Goal: Task Accomplishment & Management: Use online tool/utility

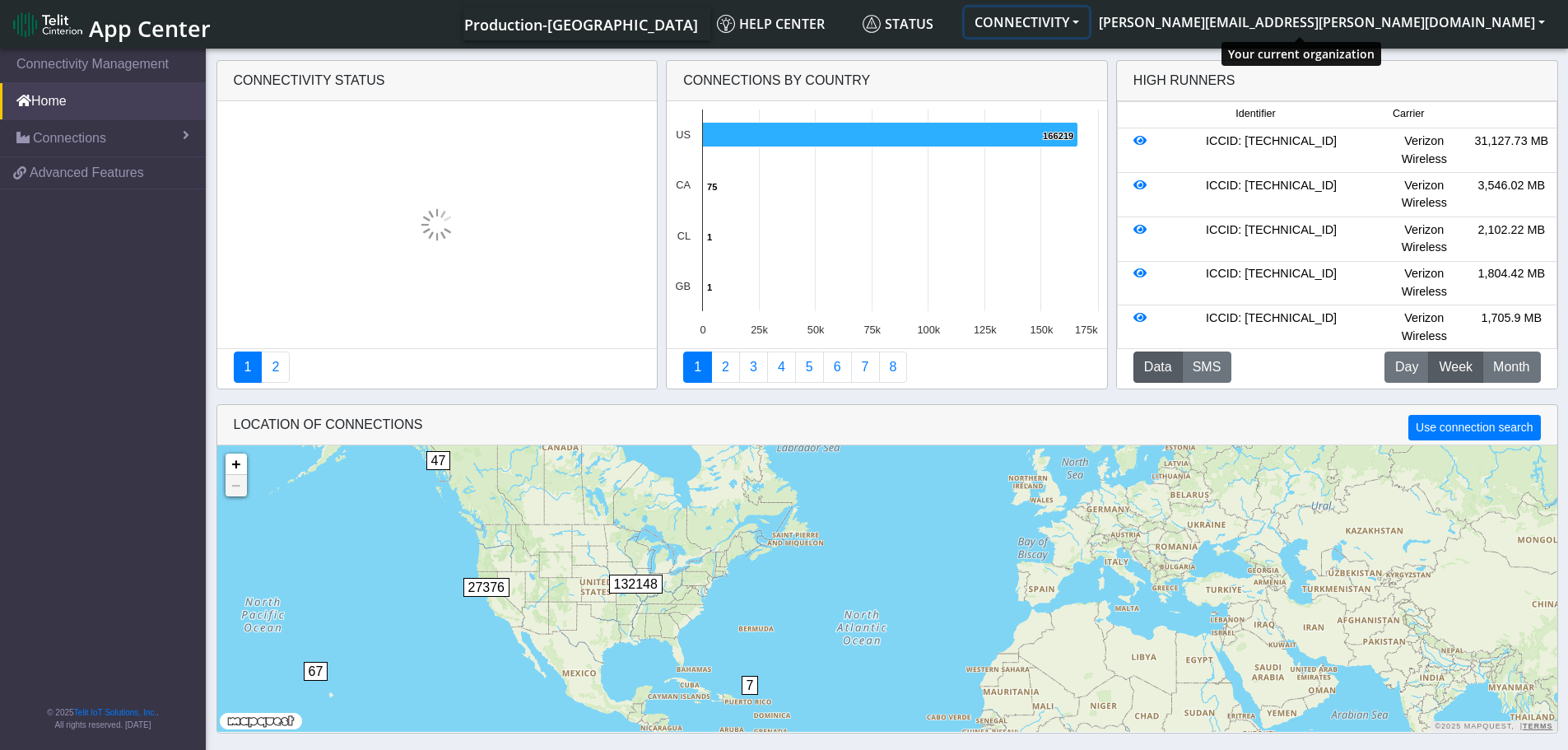
click at [1089, 22] on button "CONNECTIVITY" at bounding box center [1026, 22] width 124 height 30
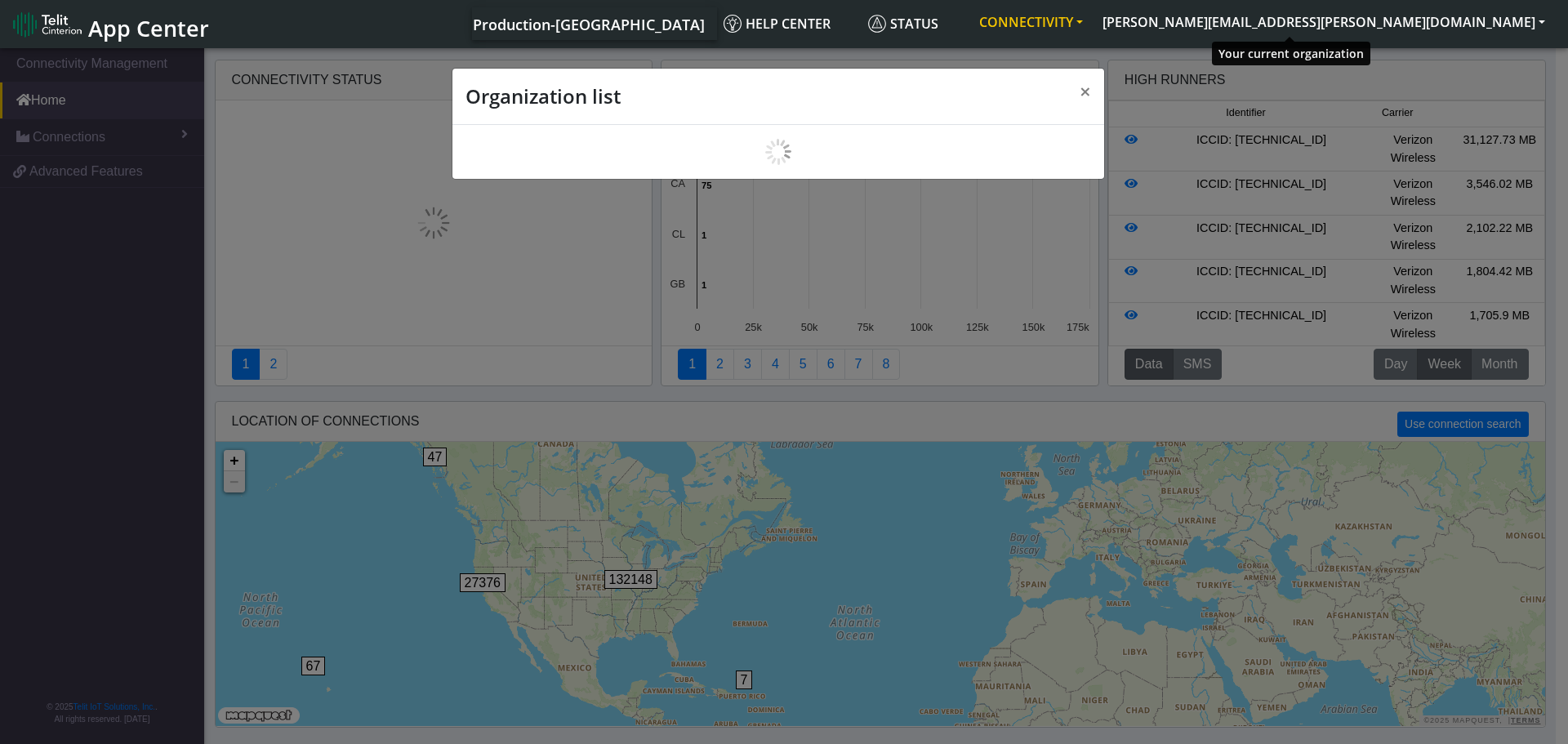
scroll to position [6, 0]
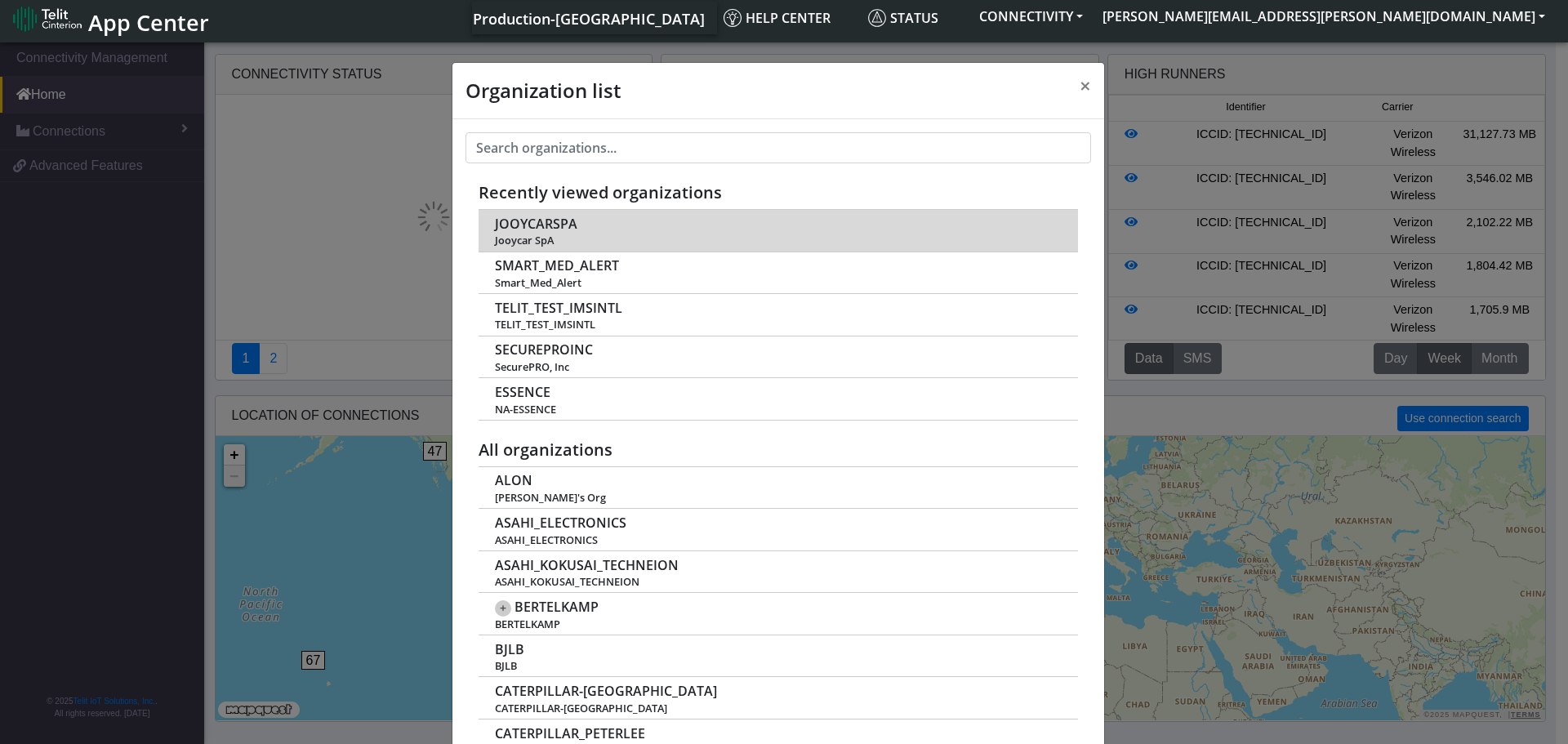
click at [525, 227] on span "JOOYCARSPA" at bounding box center [536, 224] width 83 height 16
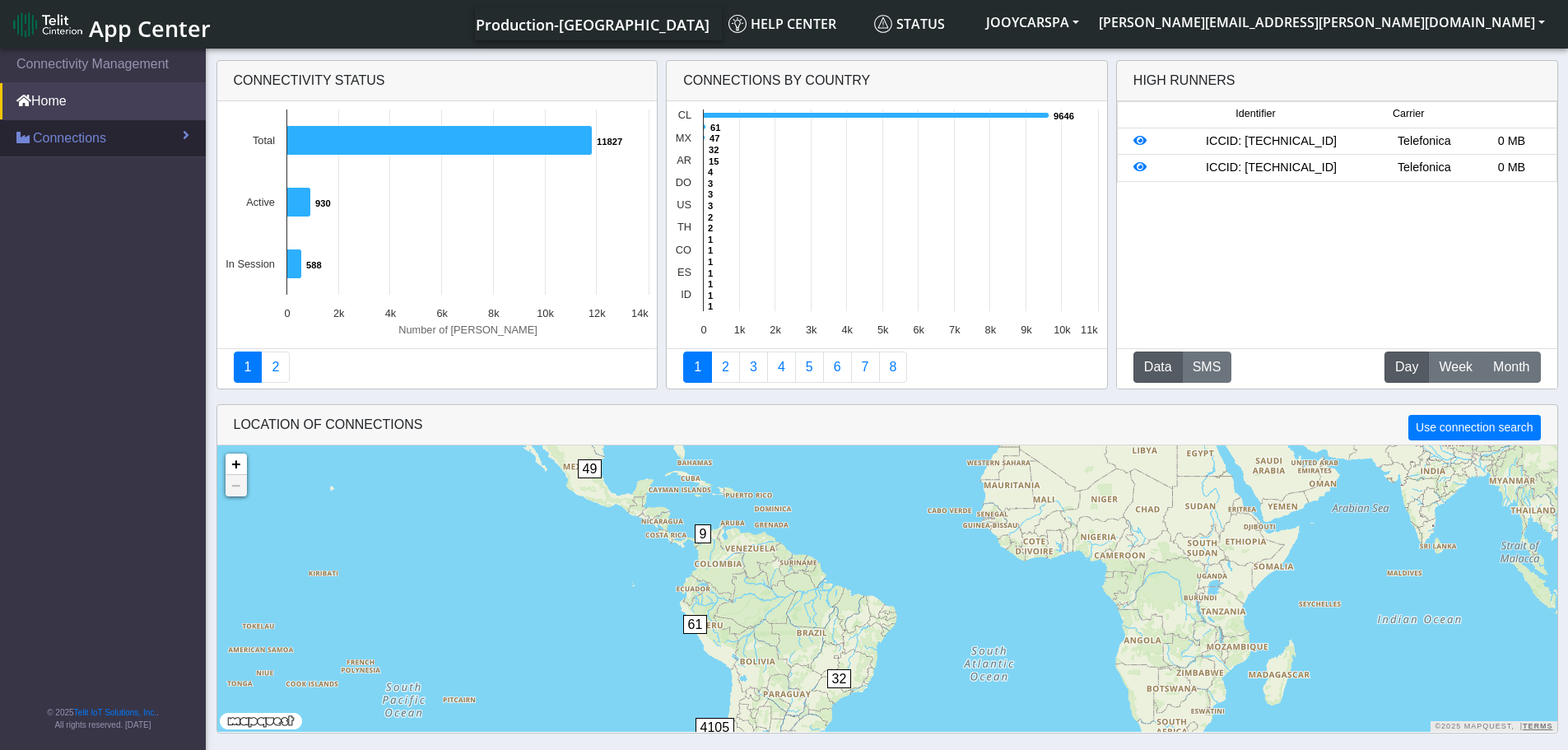
click at [79, 140] on span "Connections" at bounding box center [69, 138] width 73 height 20
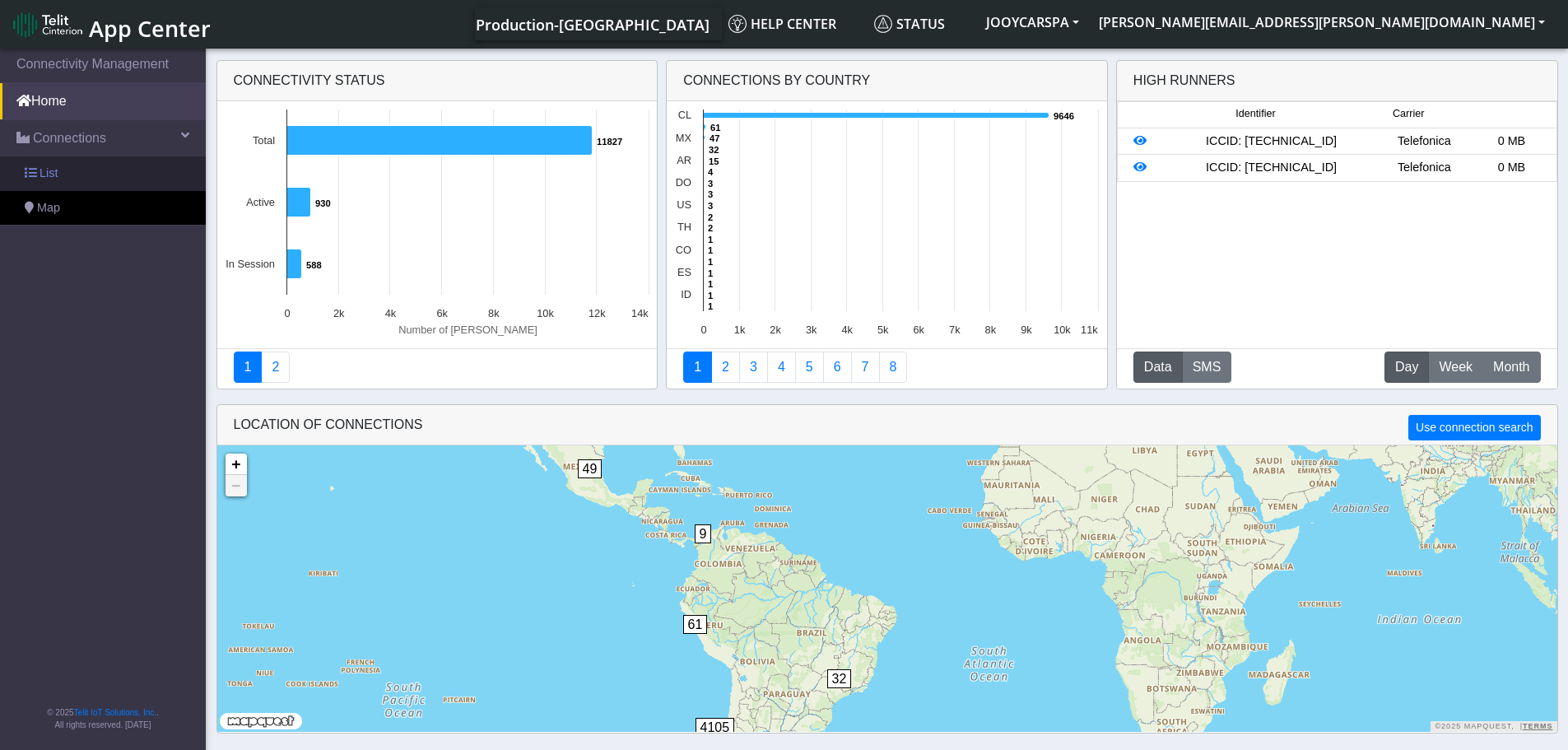
click at [43, 174] on span "List" at bounding box center [49, 174] width 18 height 18
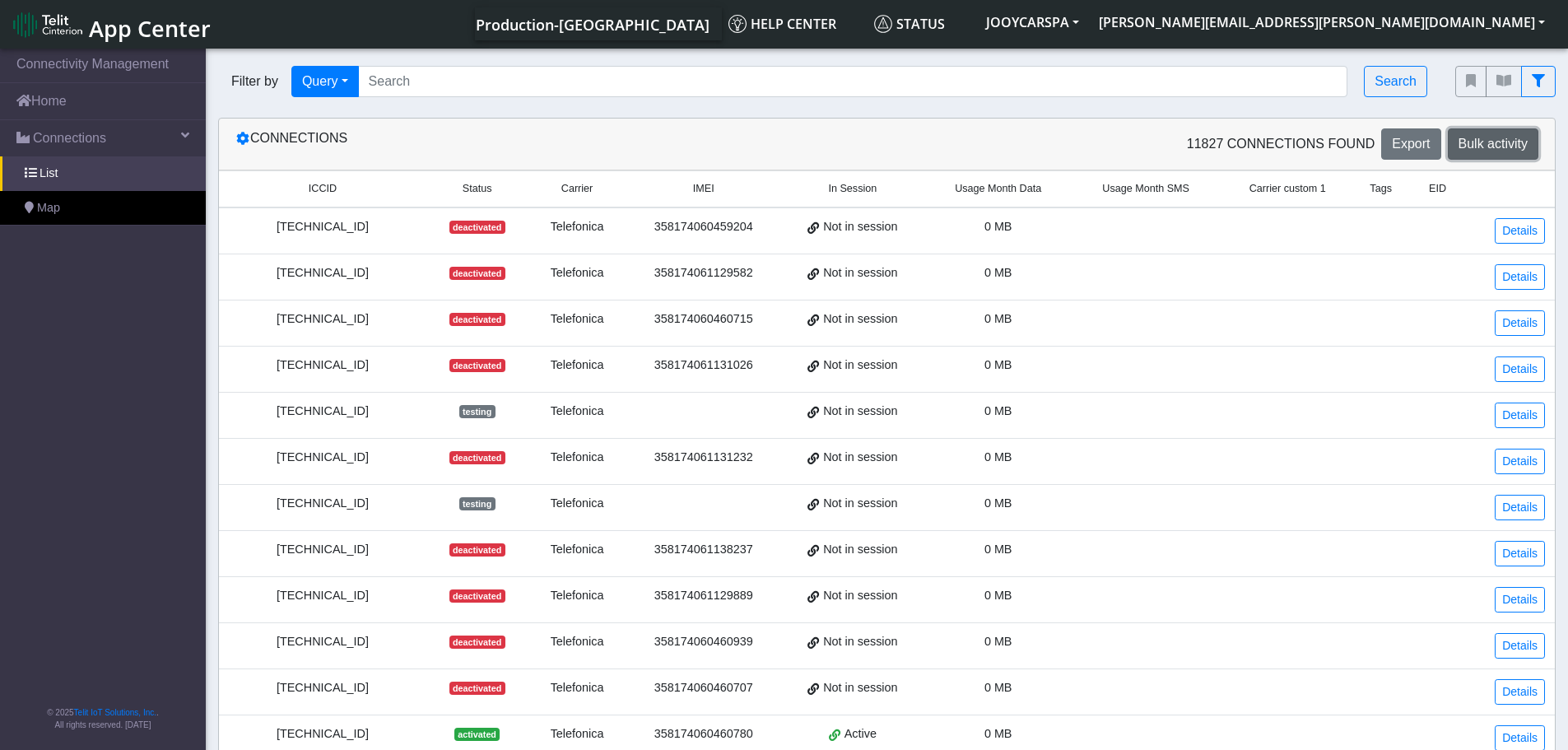
click at [1519, 141] on span "Bulk activity" at bounding box center [1494, 144] width 69 height 14
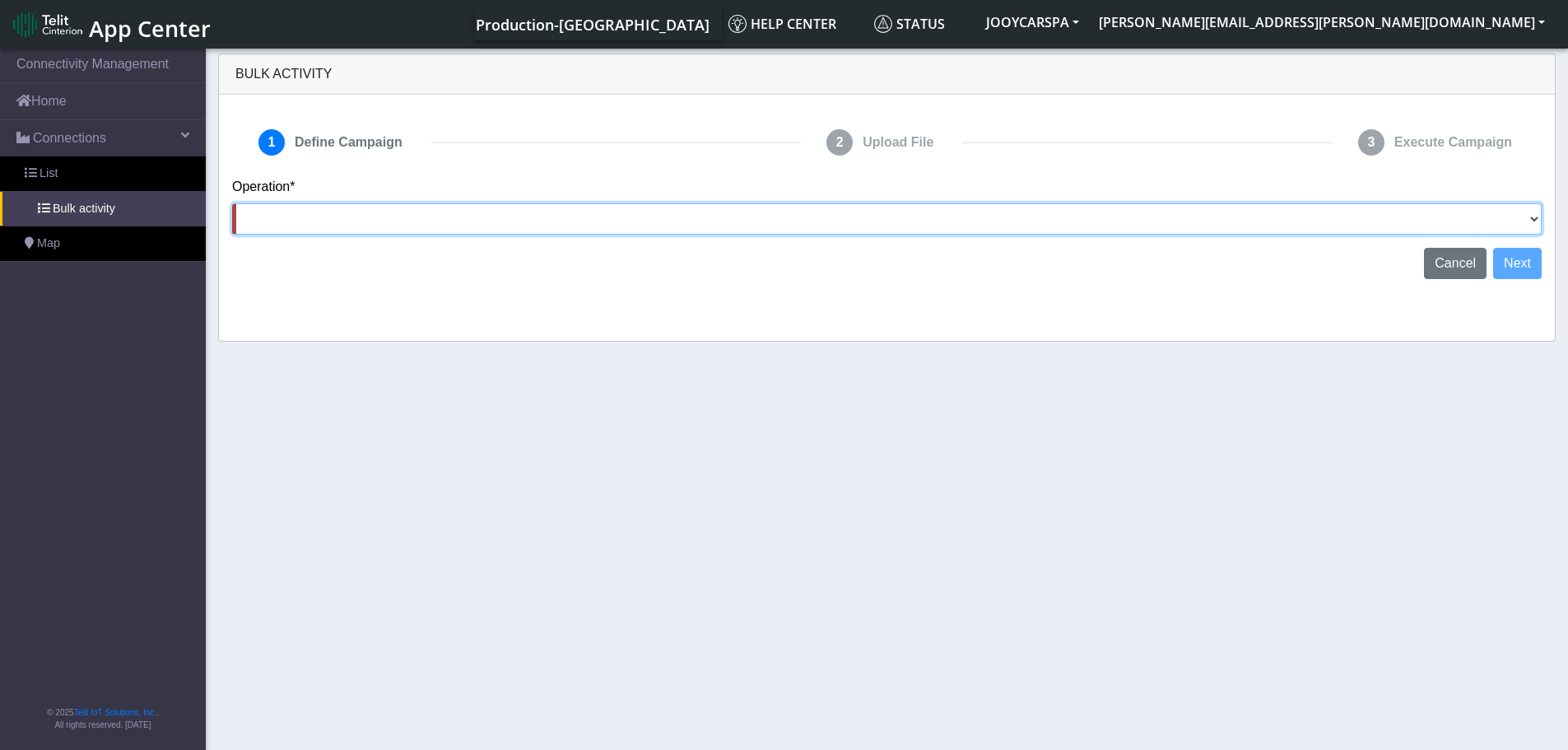
click at [1533, 214] on select "Activate SIMs Deactivate SIMs Add Tags Remove Tags Advanced" at bounding box center [887, 219] width 1310 height 32
select select "text.deactivateSIMs"
click at [232, 203] on select "Activate SIMs Deactivate SIMs Add Tags Remove Tags Advanced" at bounding box center [887, 219] width 1310 height 32
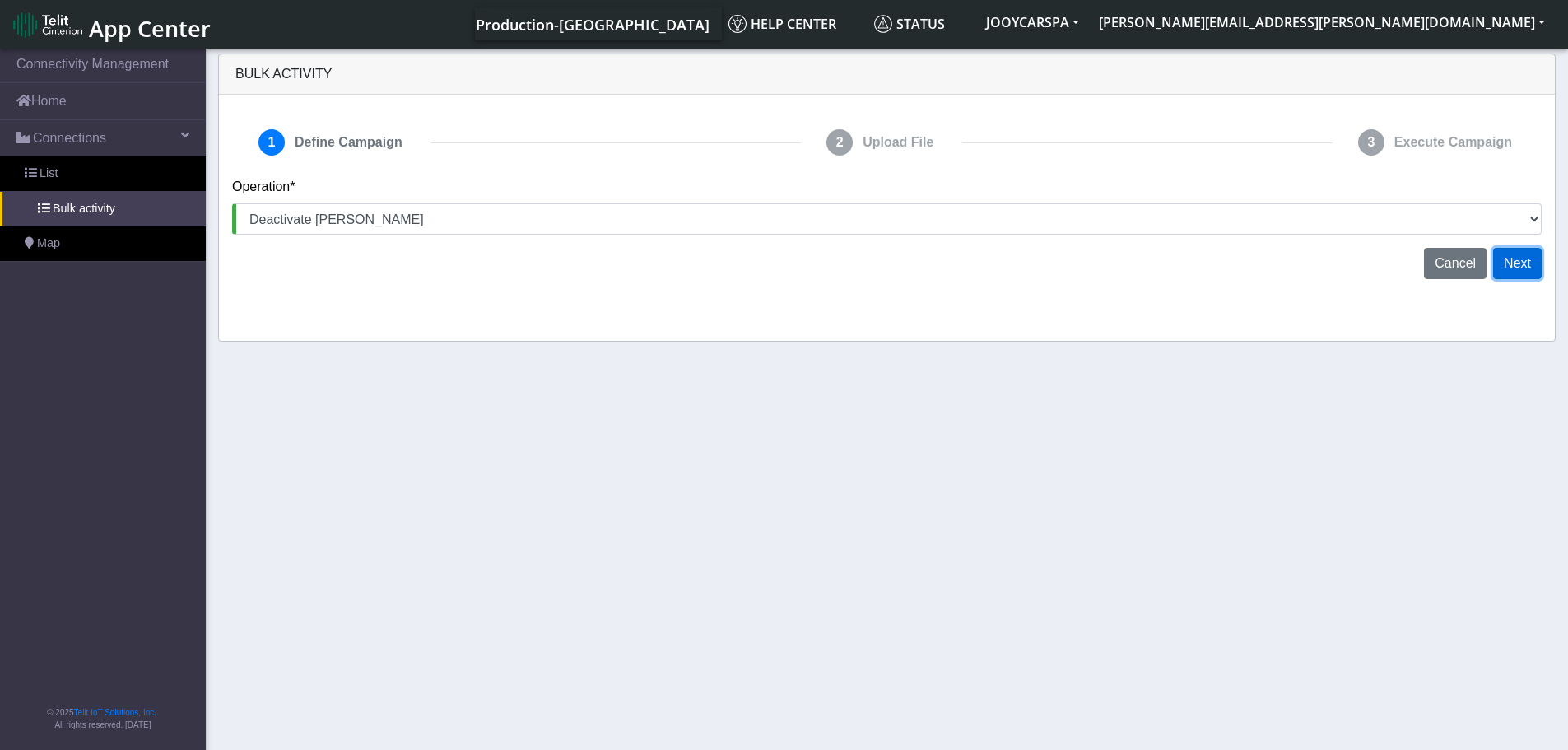
click at [1517, 263] on button "Next" at bounding box center [1517, 264] width 49 height 32
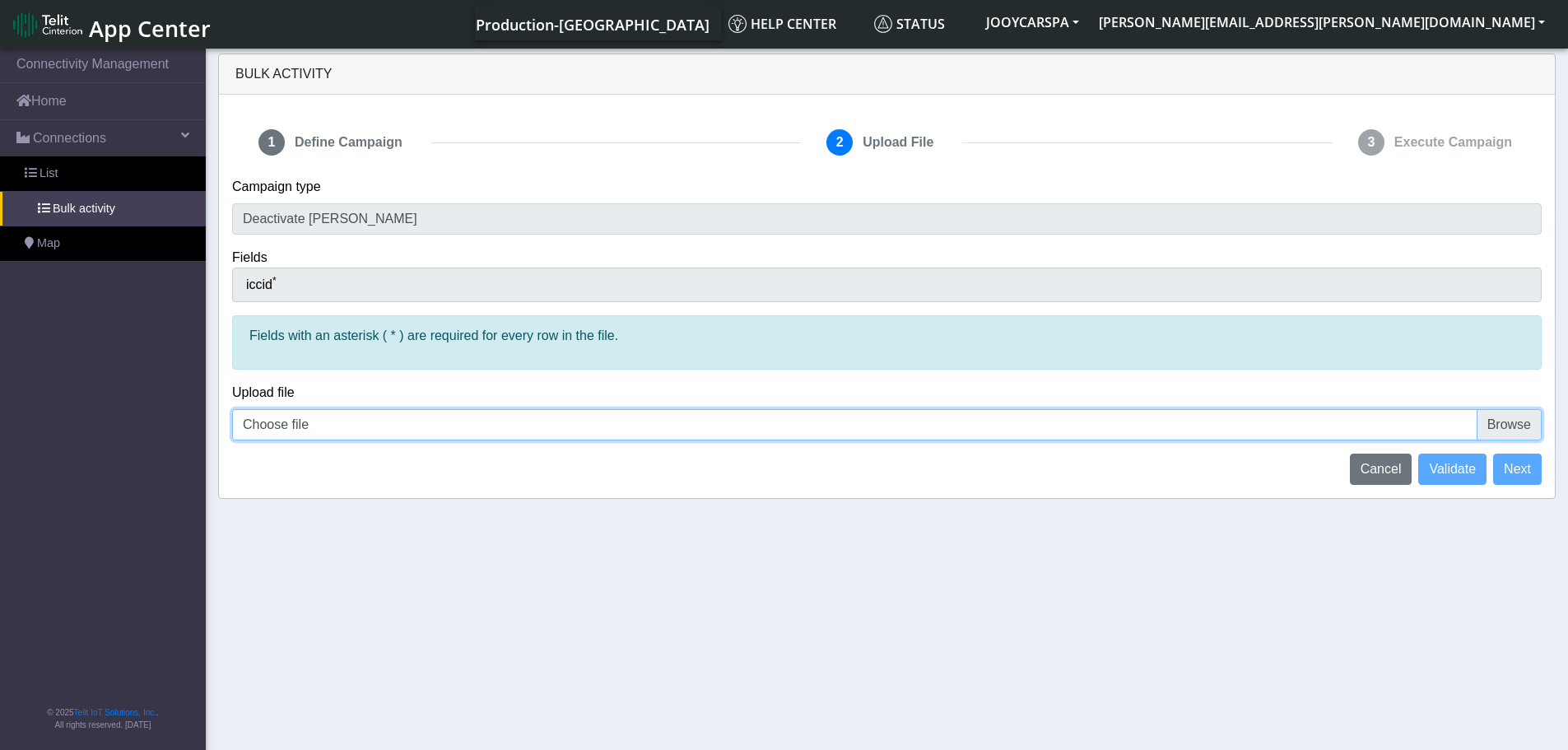
click at [1524, 418] on input "Choose file" at bounding box center [887, 425] width 1310 height 32
click at [1513, 425] on input "Choose file" at bounding box center [887, 425] width 1310 height 32
click at [1515, 432] on input "Choose file" at bounding box center [887, 425] width 1310 height 32
click at [1518, 425] on input "Choose file" at bounding box center [887, 425] width 1310 height 32
type input "C:\fakepath\jooycarspa deactivations telefonica csv.csv"
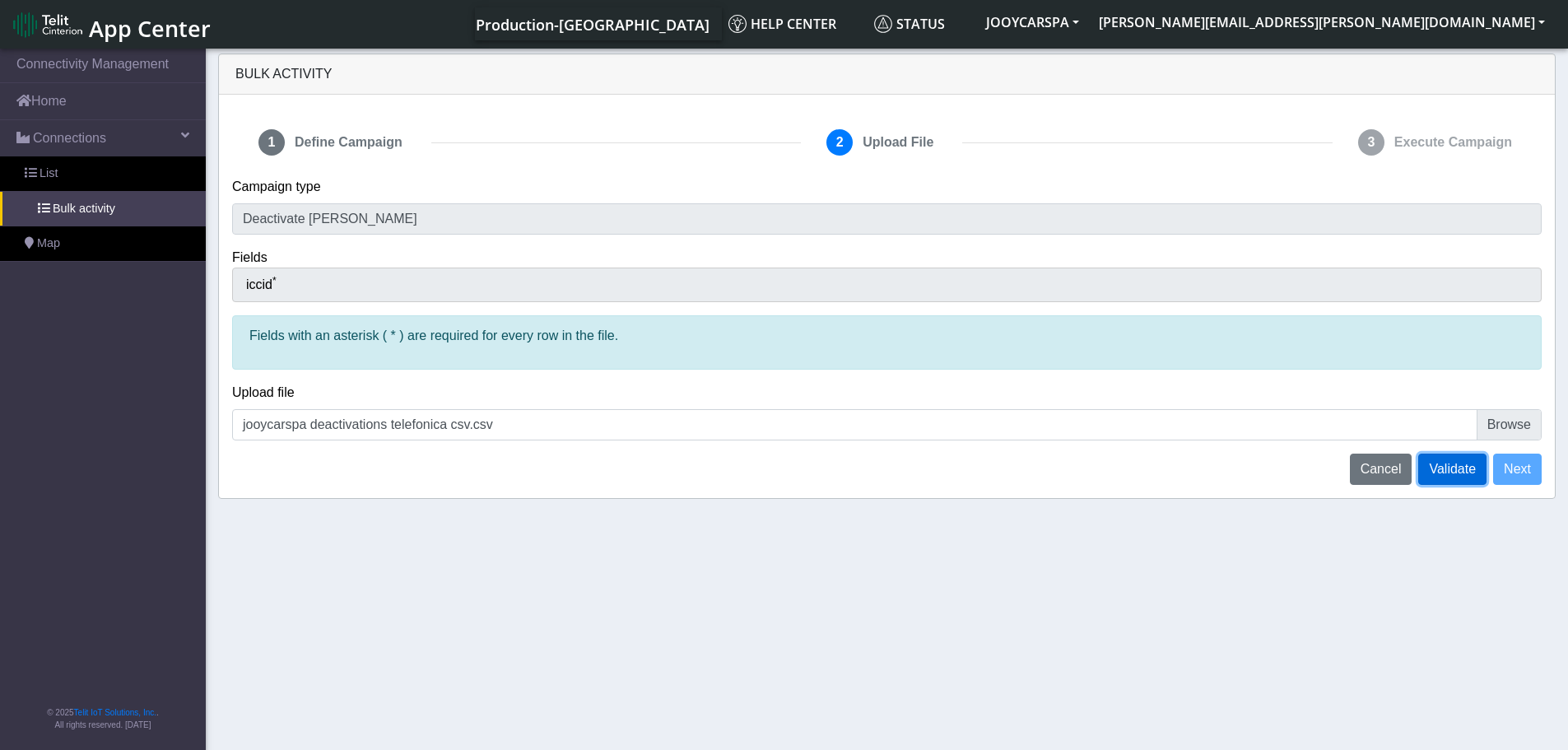
click at [1452, 465] on span "Validate" at bounding box center [1452, 468] width 47 height 14
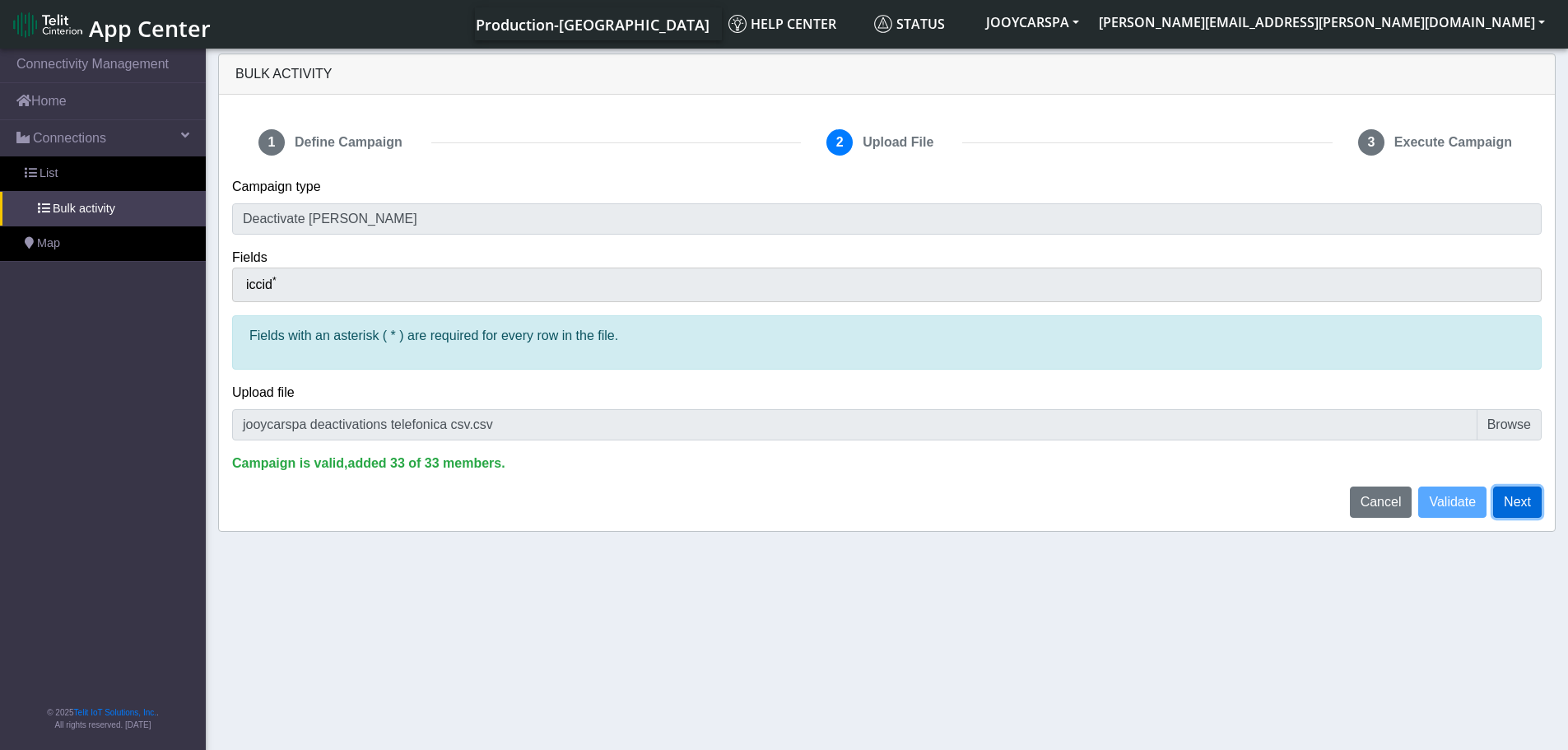
click at [1514, 504] on button "Next" at bounding box center [1517, 502] width 49 height 32
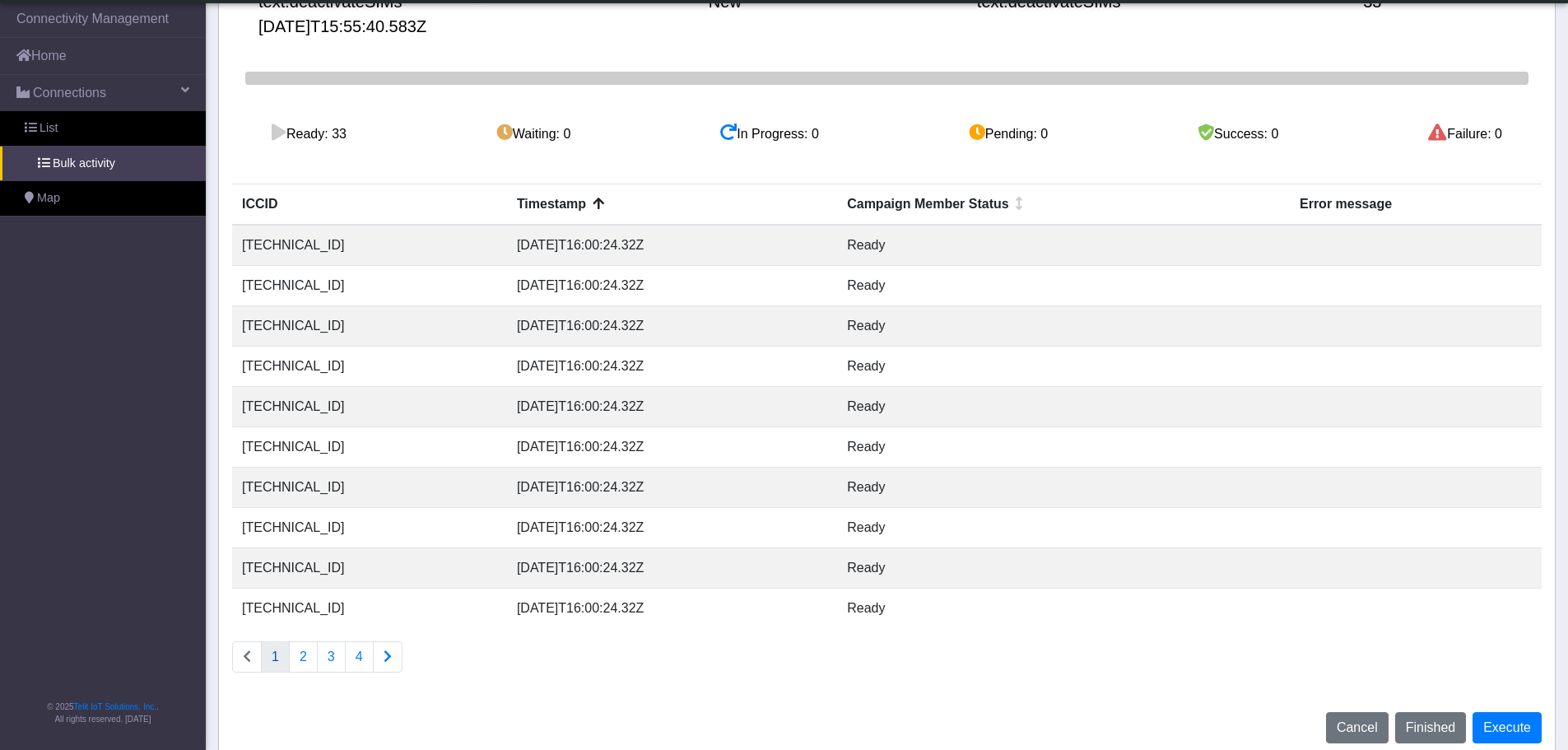
scroll to position [214, 0]
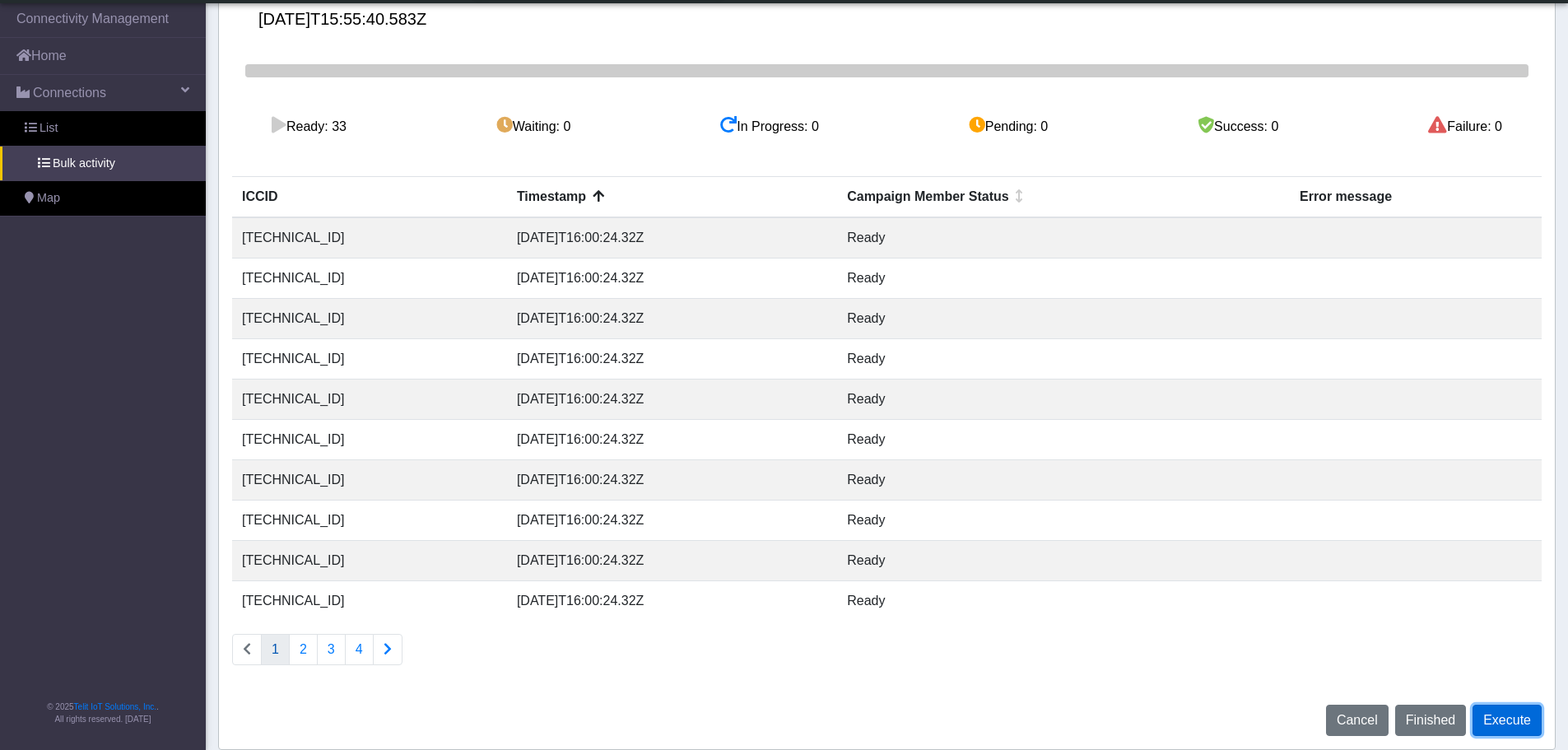
click at [1505, 720] on button "Execute" at bounding box center [1507, 720] width 69 height 32
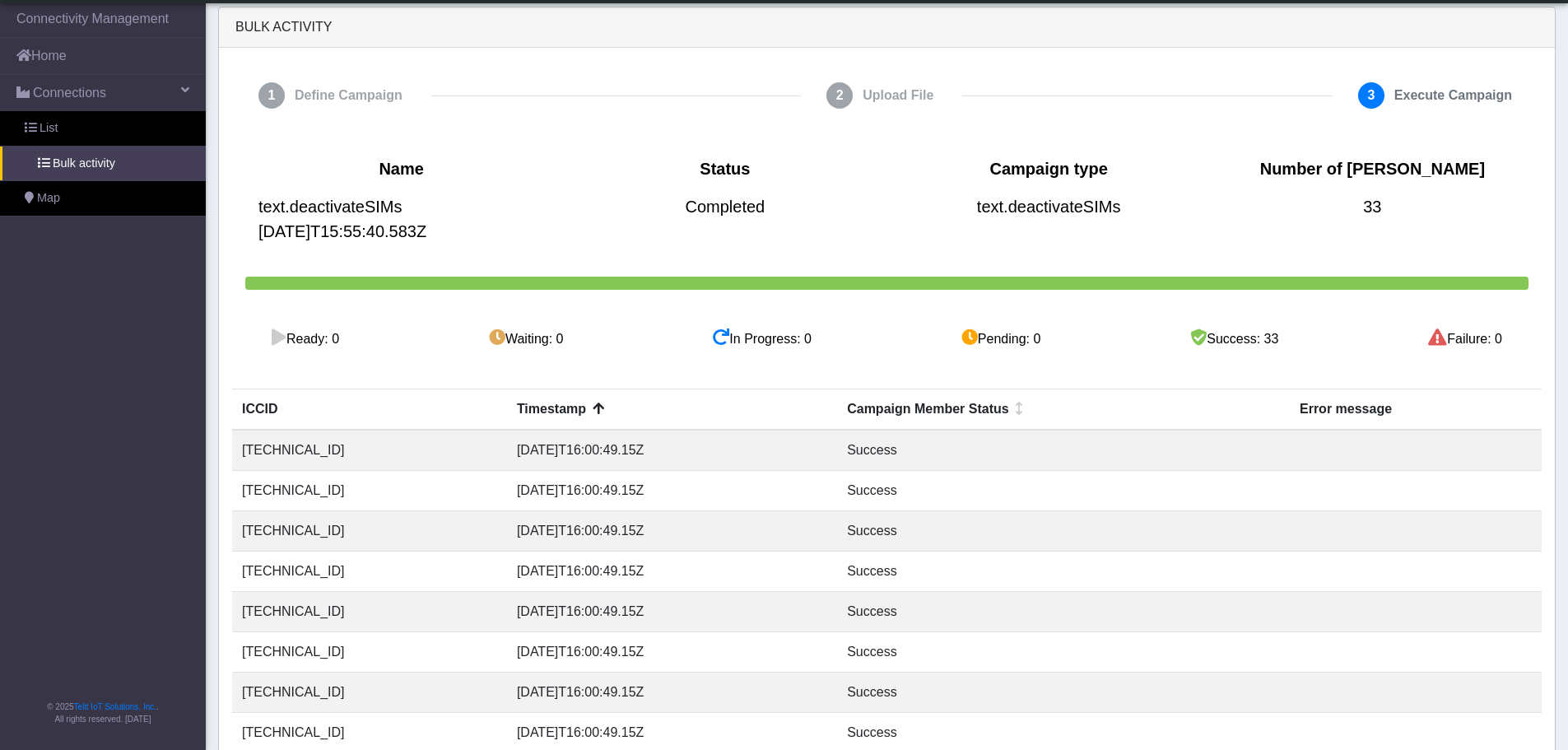
scroll to position [0, 0]
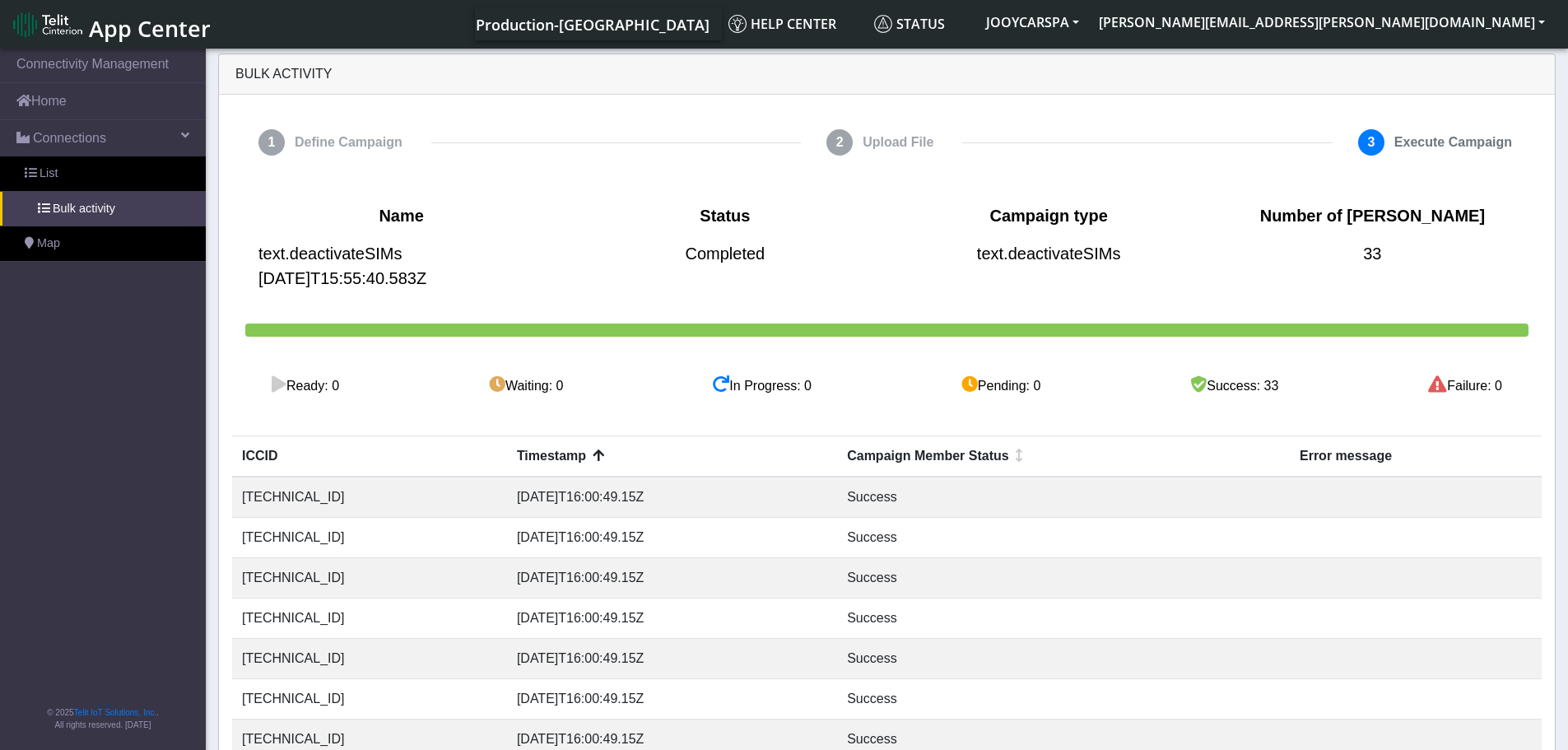
click at [670, 181] on div "Name text.deactivateSIMs 2025-09-29T15:55:40.583Z Status Completed Campaign typ…" at bounding box center [886, 585] width 1335 height 817
